Goal: Transaction & Acquisition: Purchase product/service

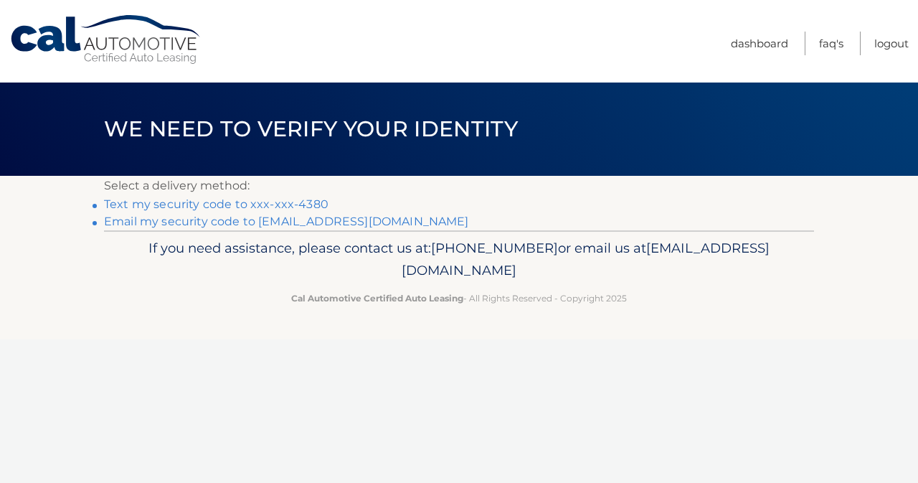
click at [266, 205] on link "Text my security code to xxx-xxx-4380" at bounding box center [216, 204] width 224 height 14
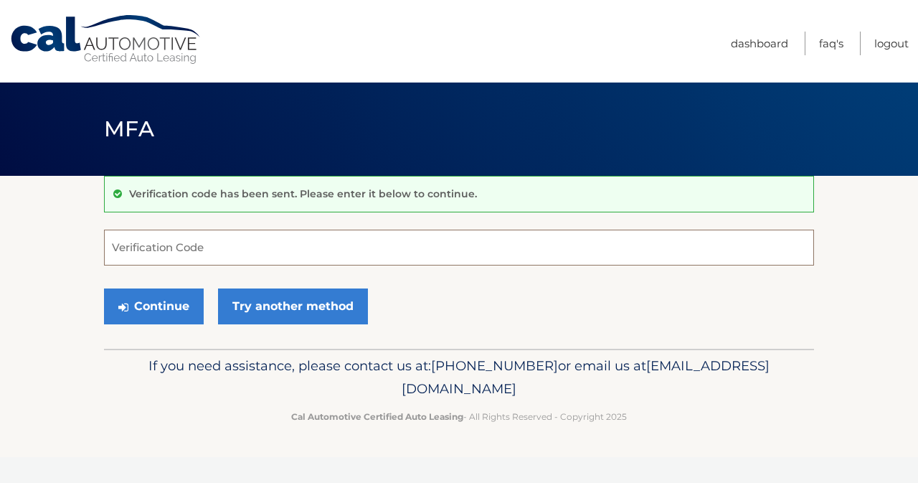
click at [161, 245] on input "Verification Code" at bounding box center [459, 247] width 710 height 36
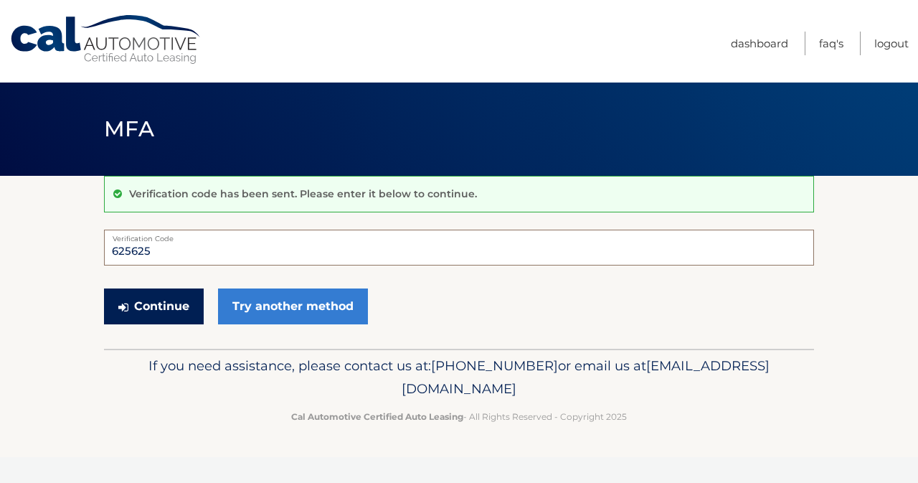
type input "625625"
click at [138, 306] on button "Continue" at bounding box center [154, 306] width 100 height 36
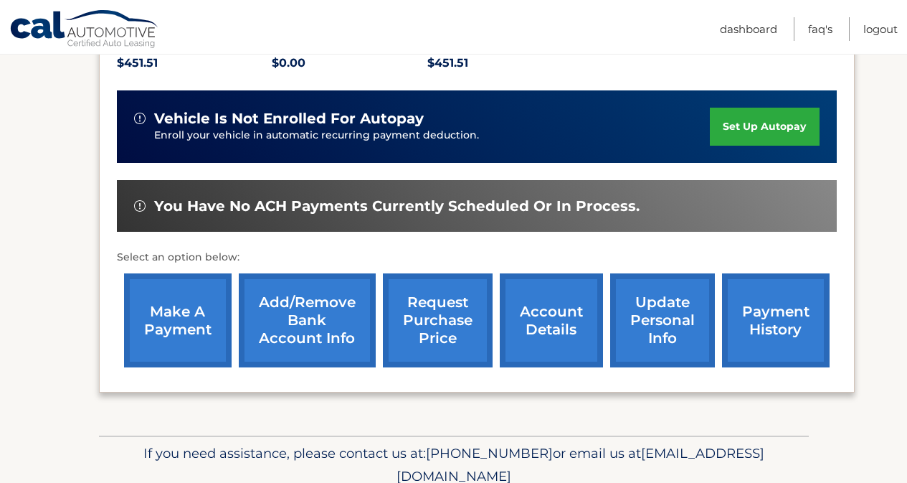
scroll to position [354, 0]
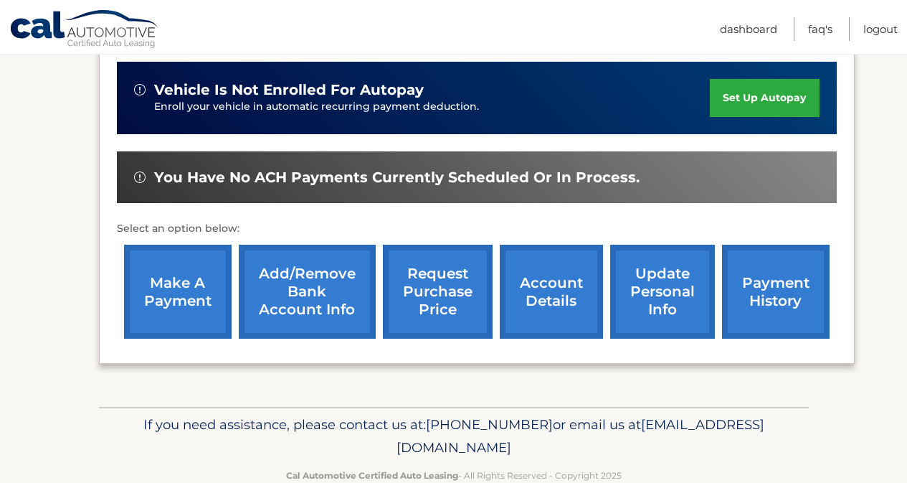
click at [163, 284] on link "make a payment" at bounding box center [178, 292] width 108 height 94
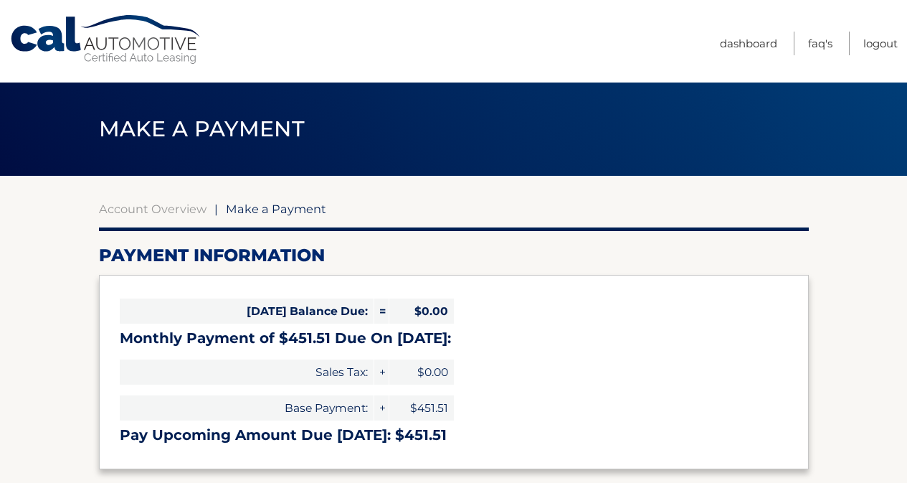
select select "ZjIzYTM4OWUtY2Q4Ny00YzM1LTlkYmUtODdmNWFiZmI1Mzlk"
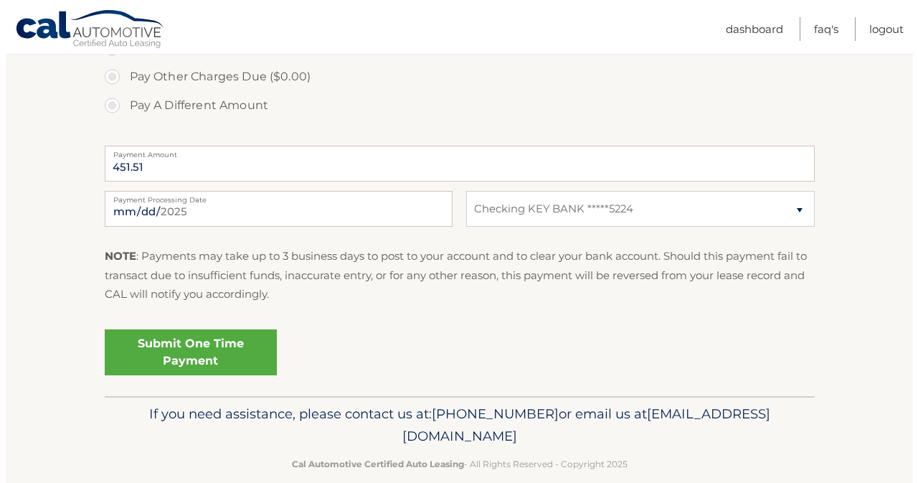
scroll to position [542, 0]
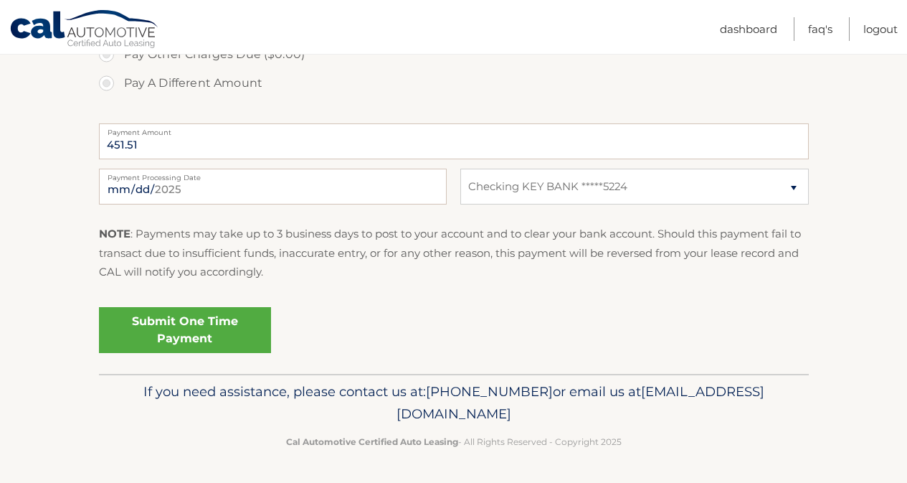
click at [175, 331] on link "Submit One Time Payment" at bounding box center [185, 330] width 172 height 46
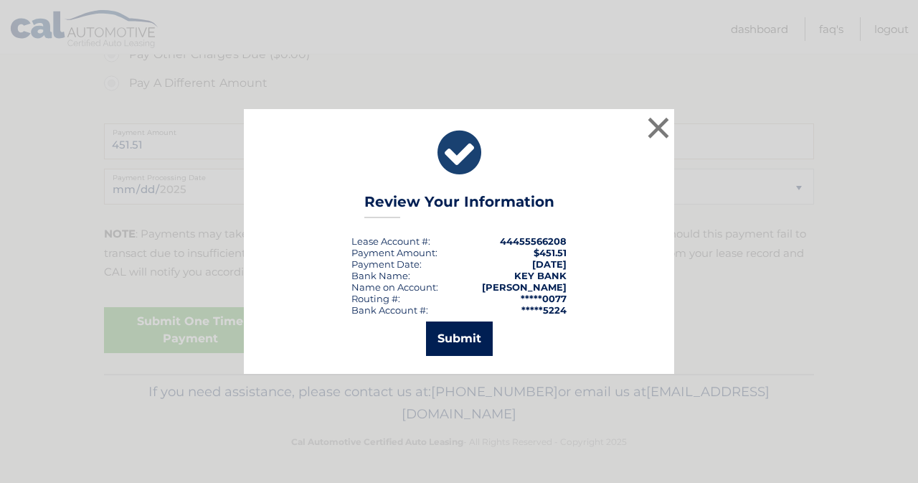
click at [438, 342] on button "Submit" at bounding box center [459, 338] width 67 height 34
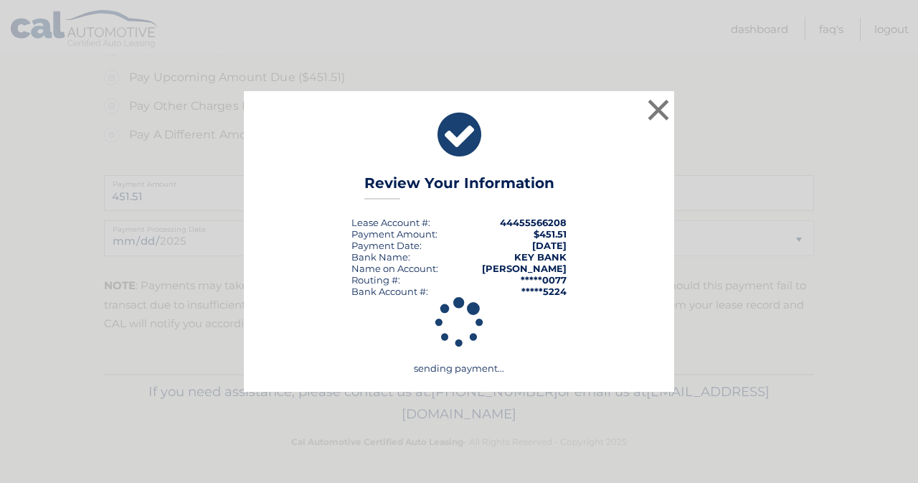
scroll to position [490, 0]
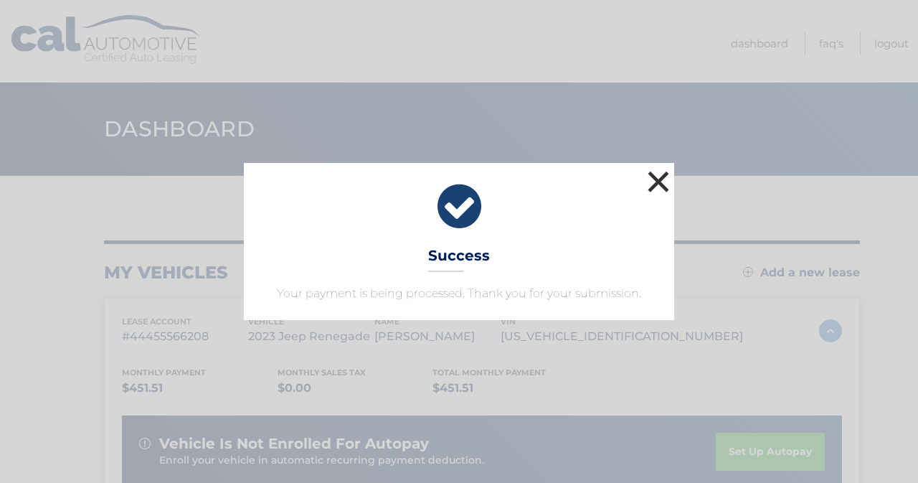
click at [658, 183] on button "×" at bounding box center [658, 181] width 29 height 29
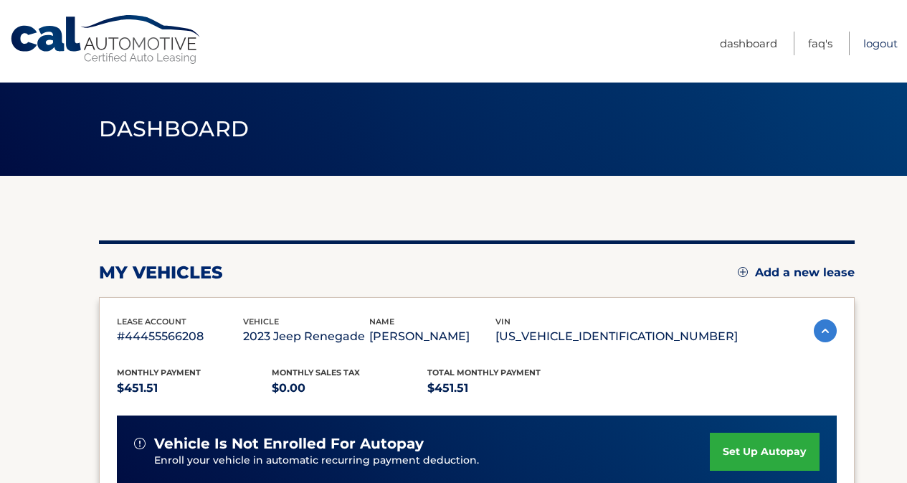
click at [877, 45] on link "Logout" at bounding box center [880, 44] width 34 height 24
